Goal: Task Accomplishment & Management: Manage account settings

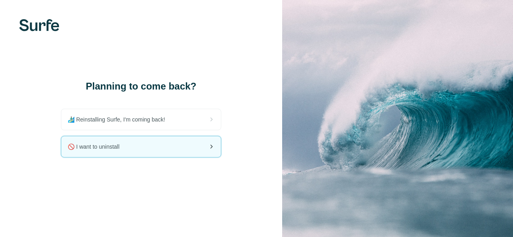
click at [162, 147] on div "🚫 I want to uninstall" at bounding box center [140, 147] width 159 height 21
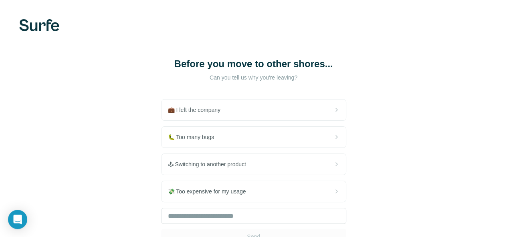
click at [162, 147] on div "🐛 Too many bugs" at bounding box center [253, 138] width 185 height 22
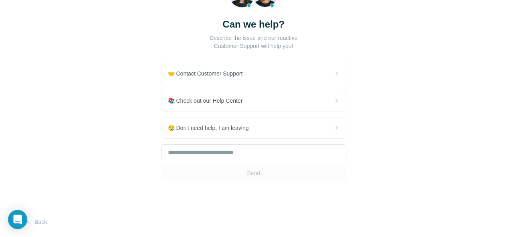
scroll to position [77, 0]
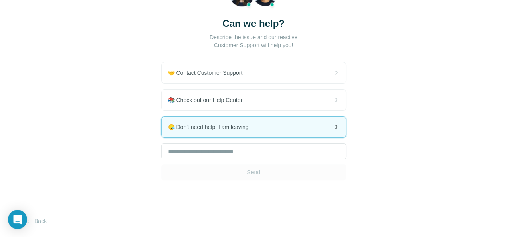
click at [168, 130] on span "😪 Don't need help, I am leaving" at bounding box center [211, 127] width 87 height 8
